Goal: Use online tool/utility: Utilize a website feature to perform a specific function

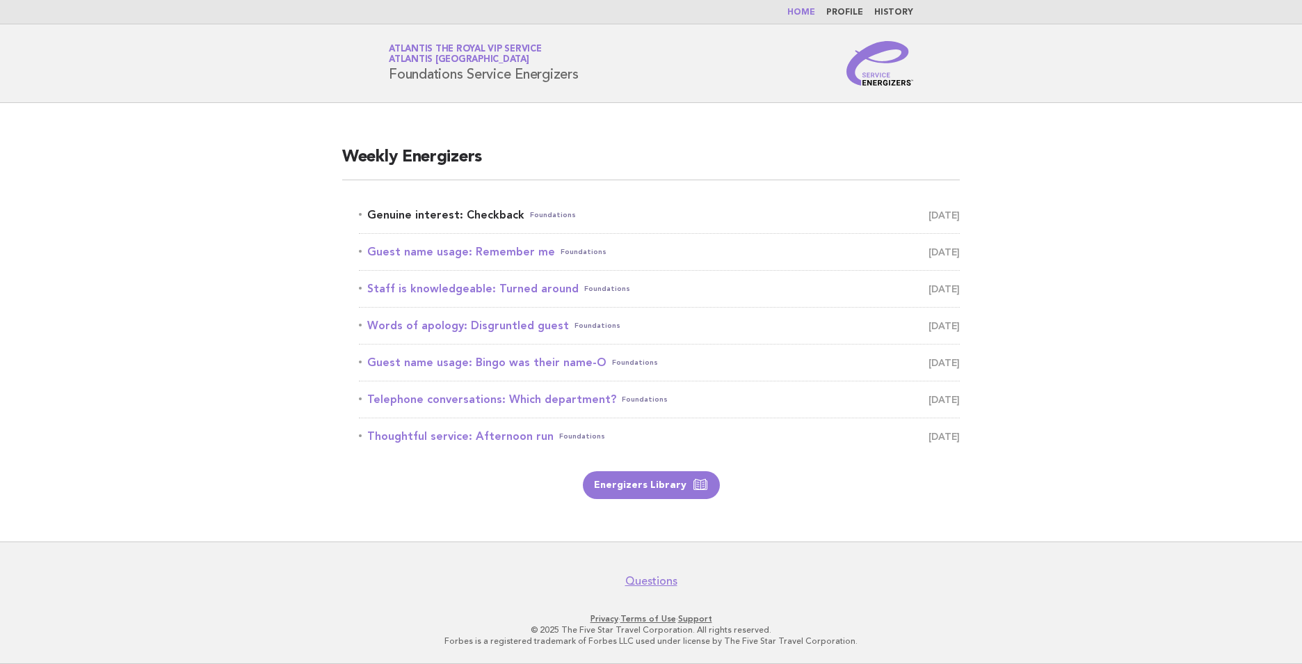
click at [474, 209] on link "Genuine interest: Checkback Foundations [DATE]" at bounding box center [659, 214] width 601 height 19
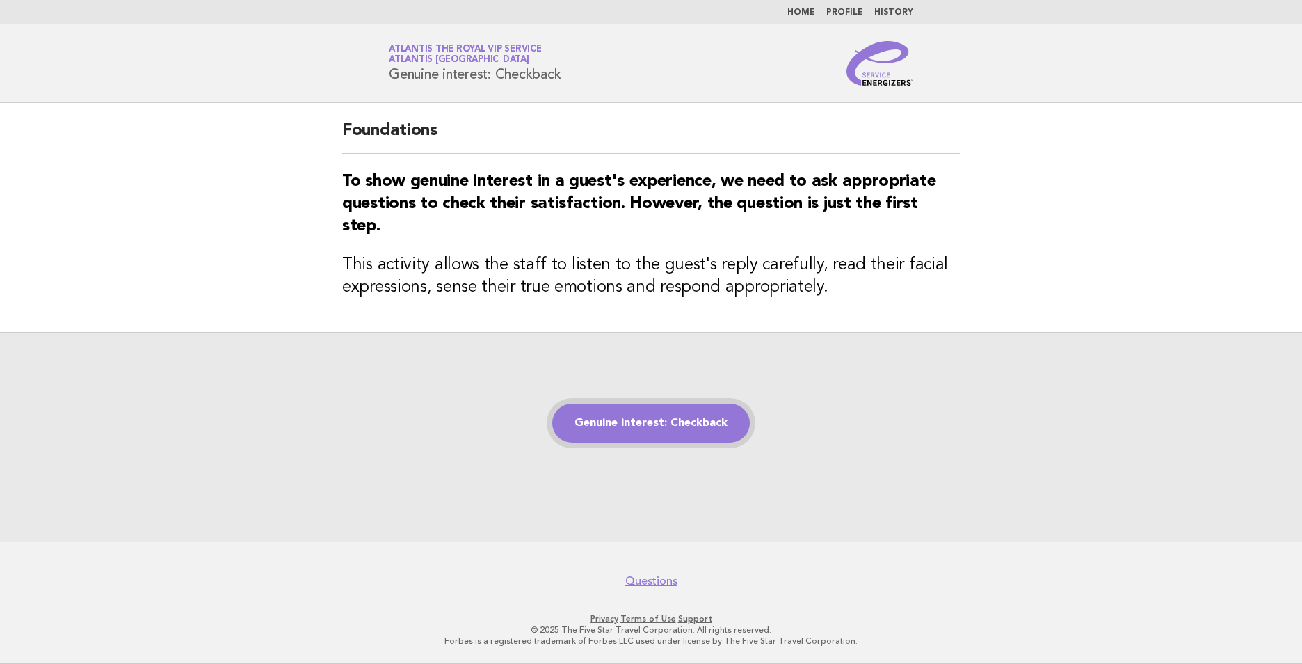
click at [691, 418] on link "Genuine interest: Checkback" at bounding box center [651, 422] width 198 height 39
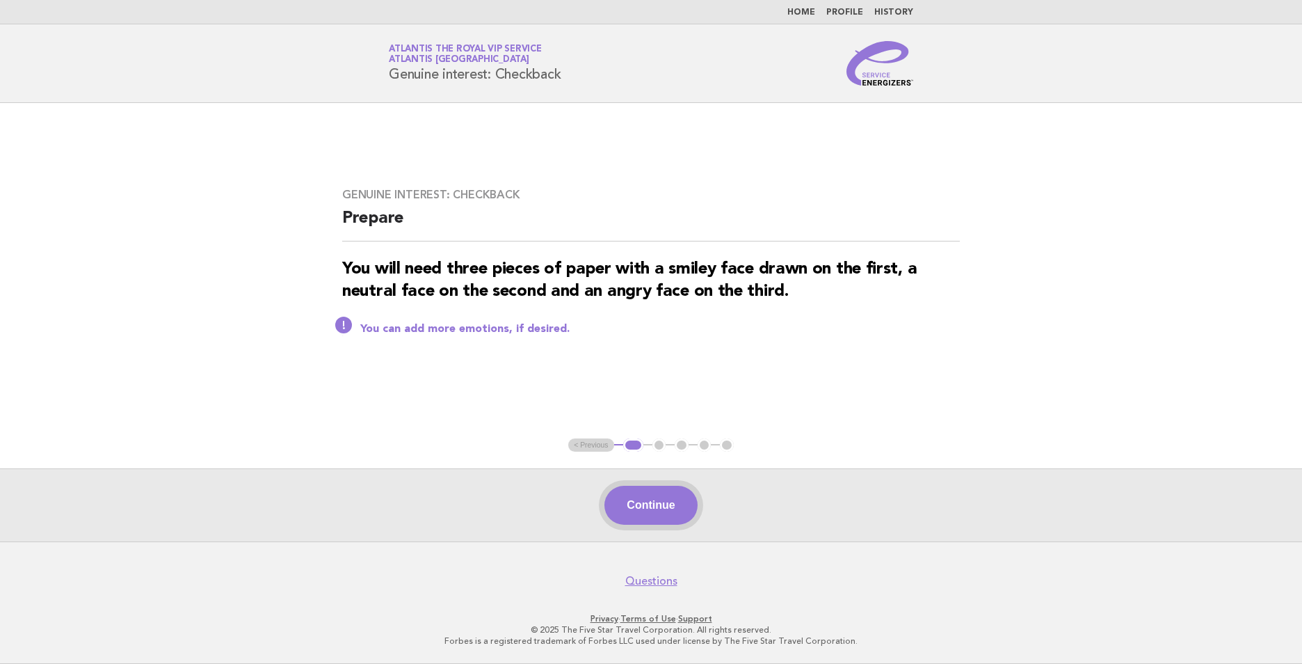
click at [673, 506] on button "Continue" at bounding box center [651, 505] width 93 height 39
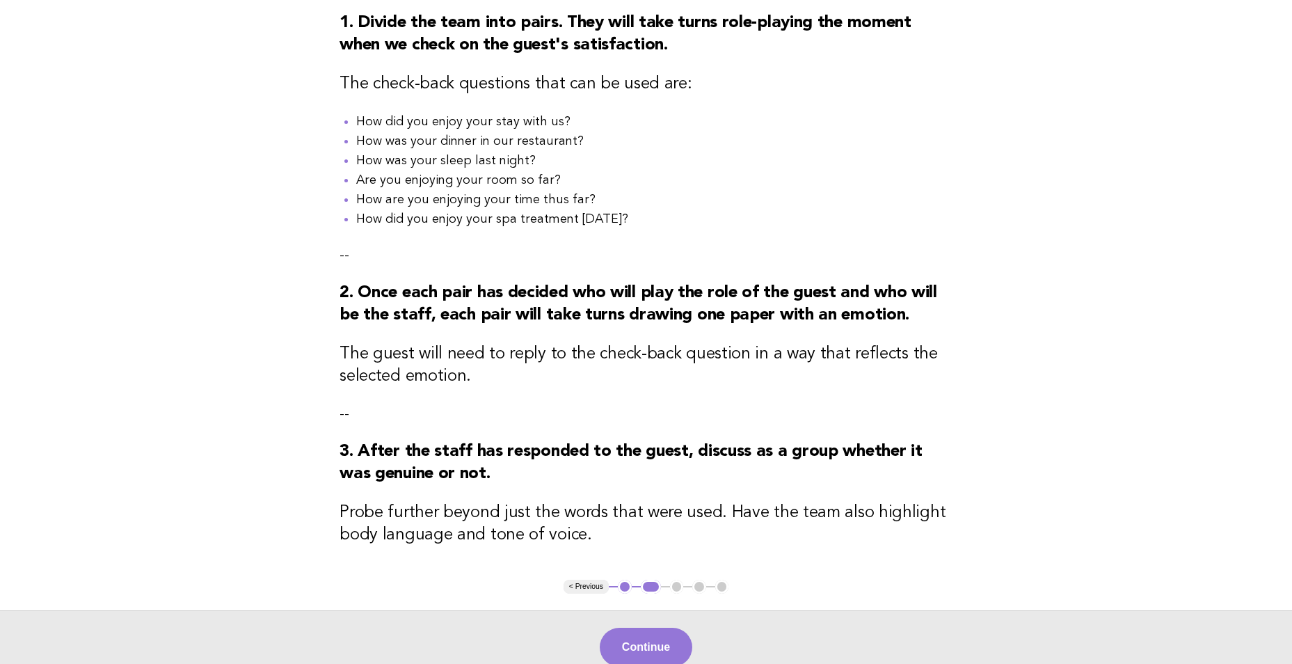
scroll to position [209, 0]
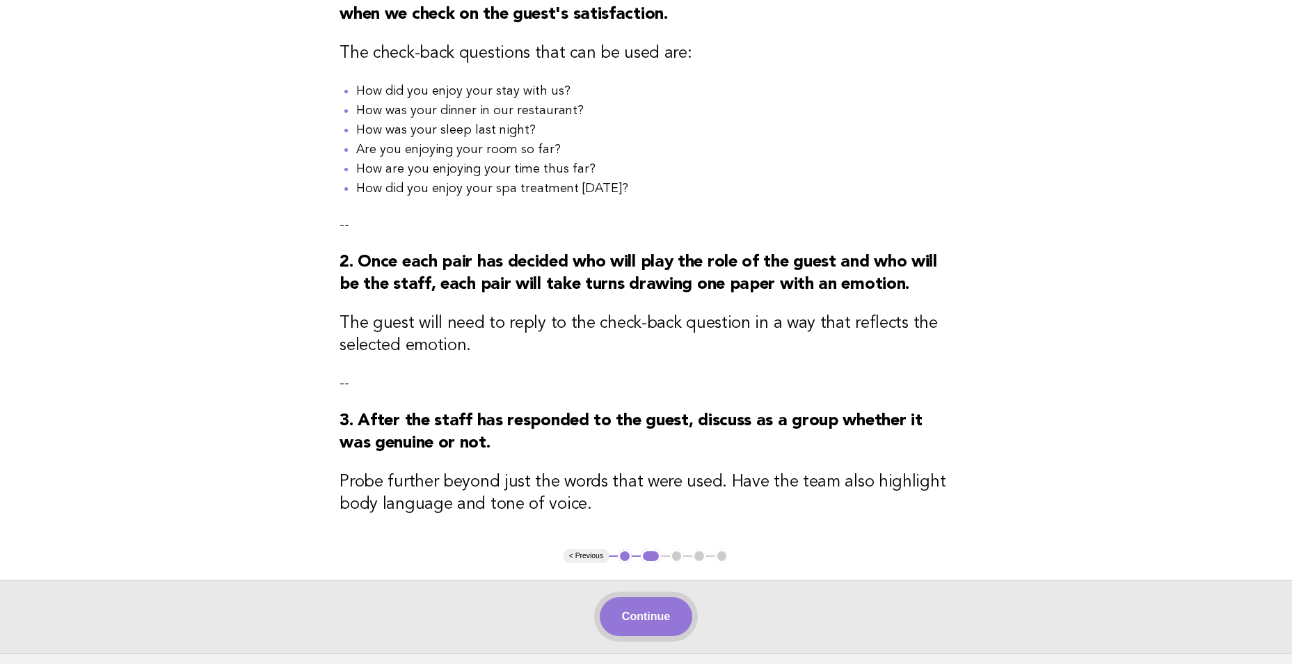
click at [660, 607] on button "Continue" at bounding box center [646, 616] width 93 height 39
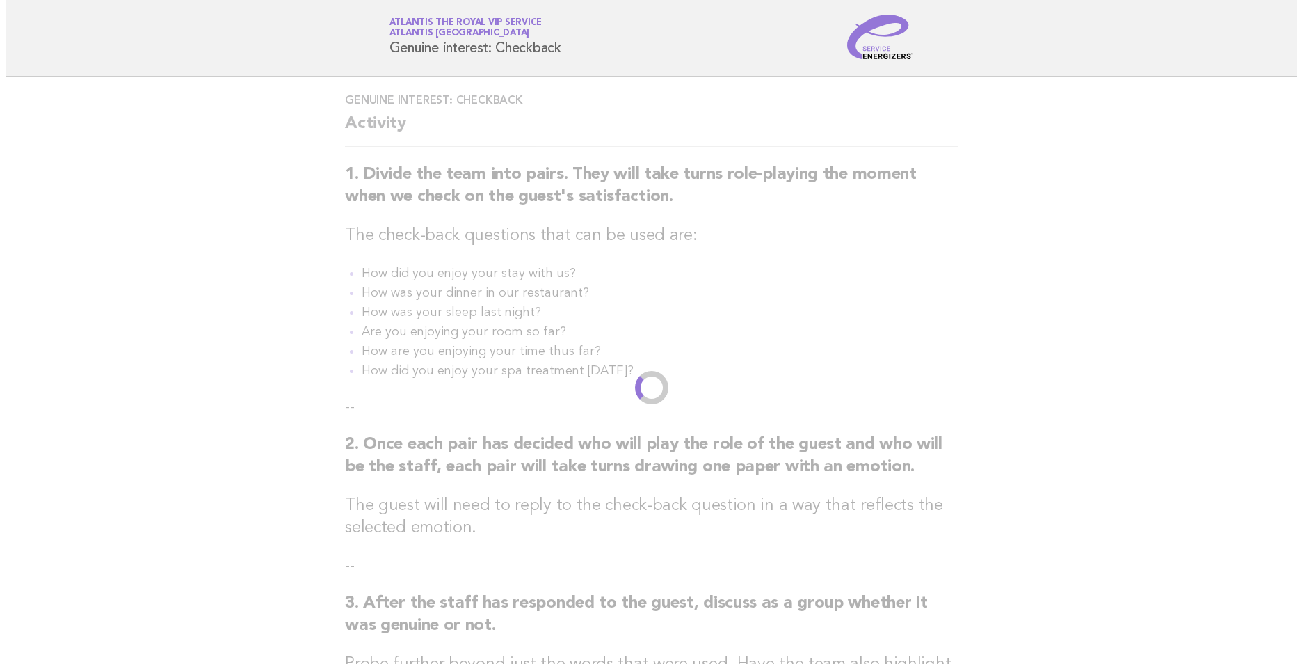
scroll to position [0, 0]
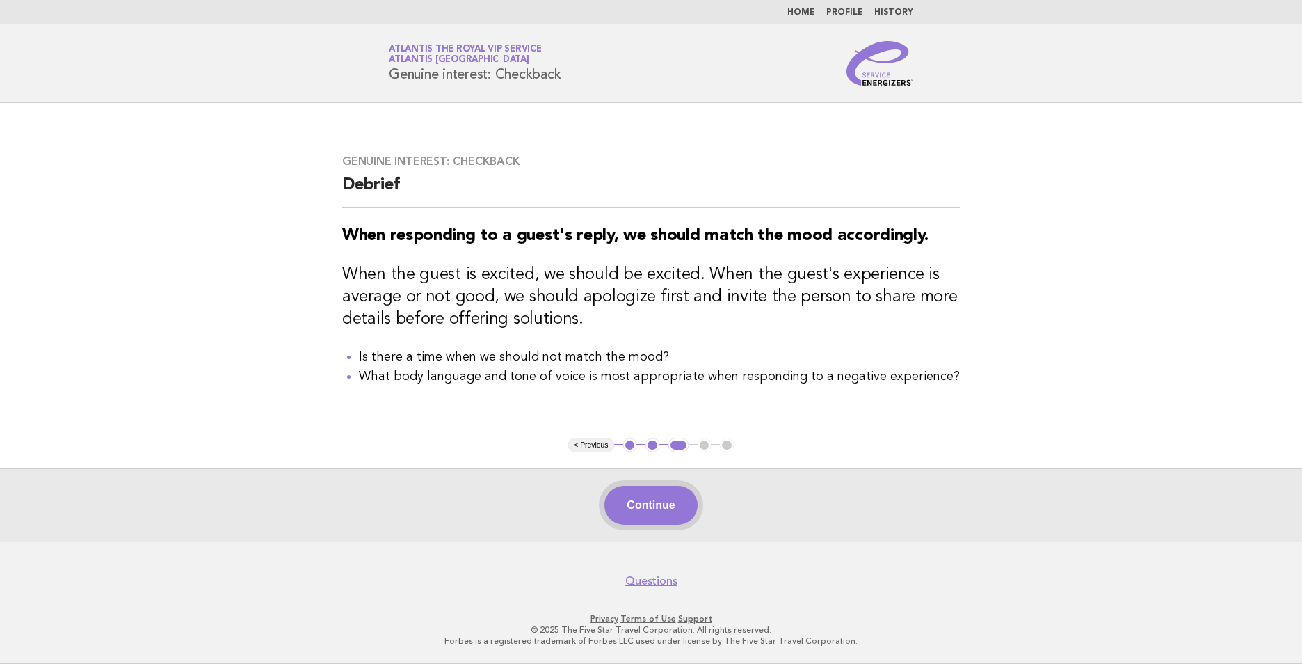
click at [669, 497] on button "Continue" at bounding box center [651, 505] width 93 height 39
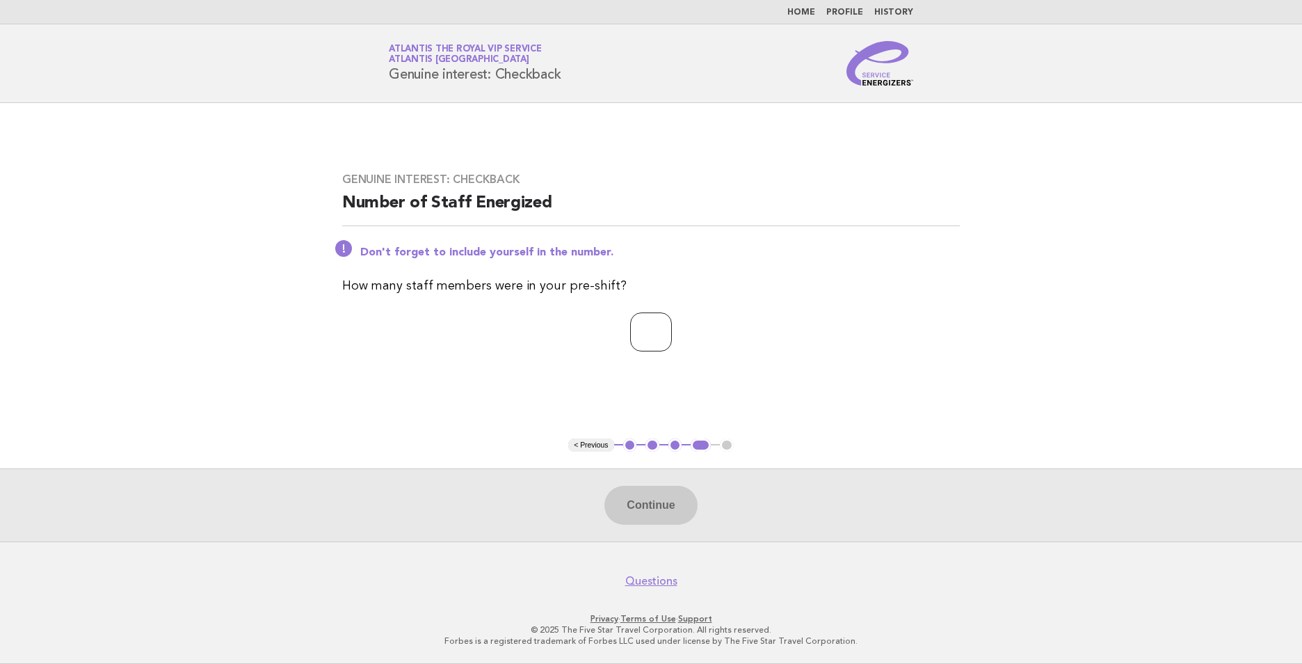
click at [653, 322] on input "number" at bounding box center [651, 331] width 42 height 39
type input "*"
click at [659, 504] on button "Continue" at bounding box center [651, 505] width 93 height 39
